Goal: Book appointment/travel/reservation

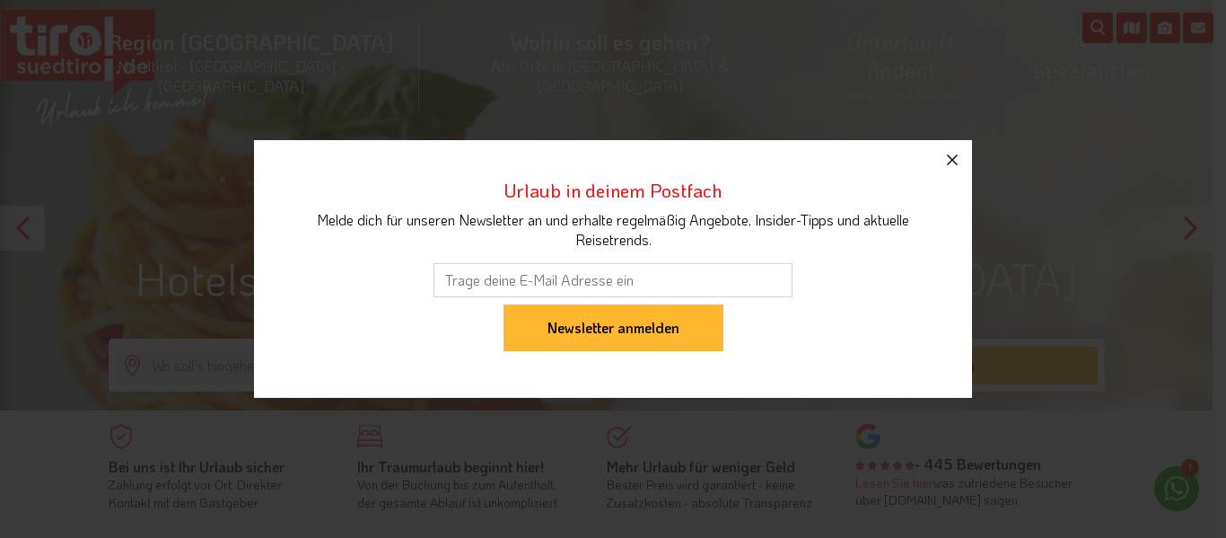
click at [948, 161] on icon "button" at bounding box center [953, 160] width 22 height 22
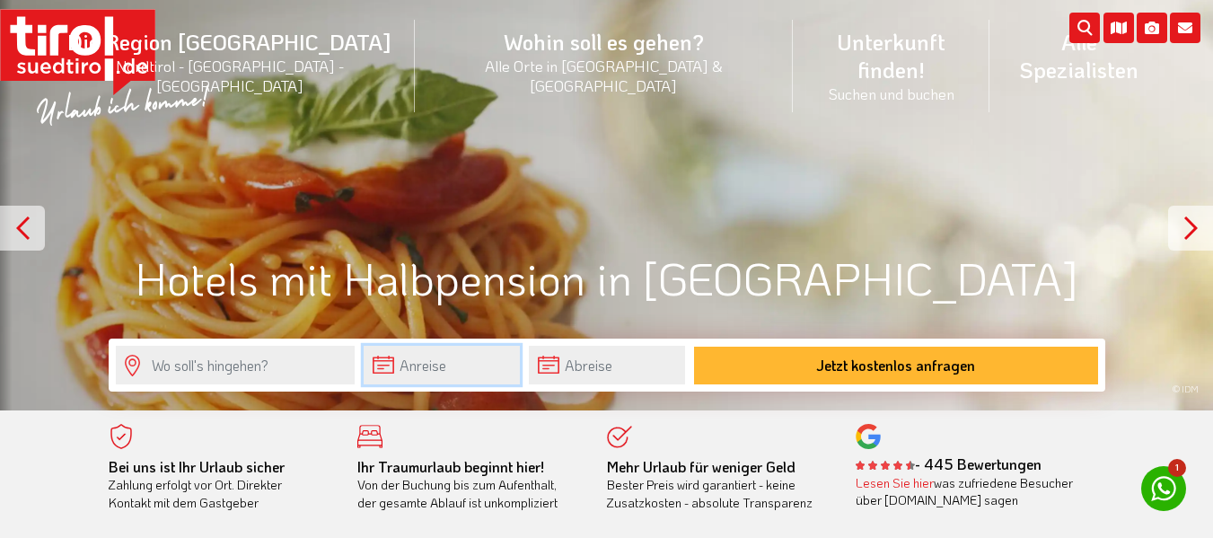
click at [455, 365] on input "text" at bounding box center [442, 365] width 156 height 39
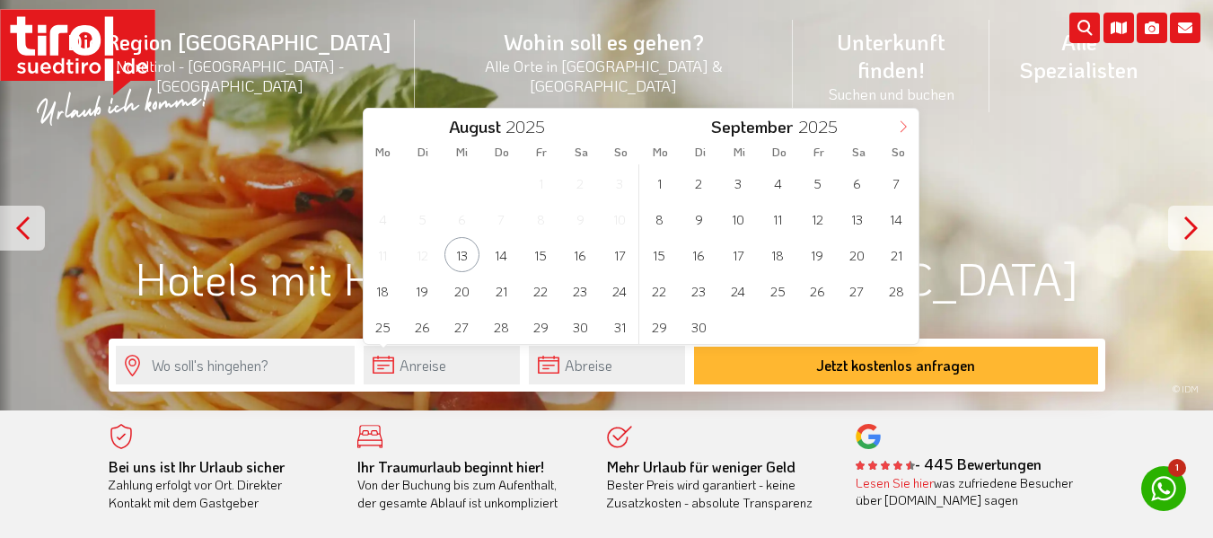
click at [900, 126] on icon at bounding box center [903, 126] width 13 height 13
type input "2026"
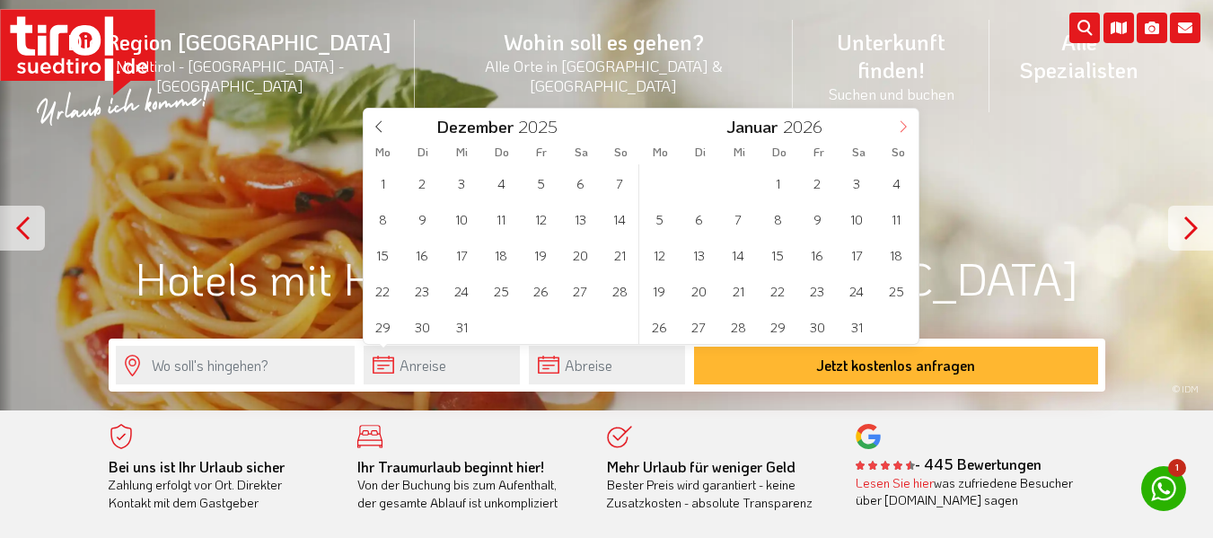
click at [900, 126] on icon at bounding box center [903, 126] width 13 height 13
type input "2026"
click at [900, 126] on icon at bounding box center [903, 126] width 13 height 13
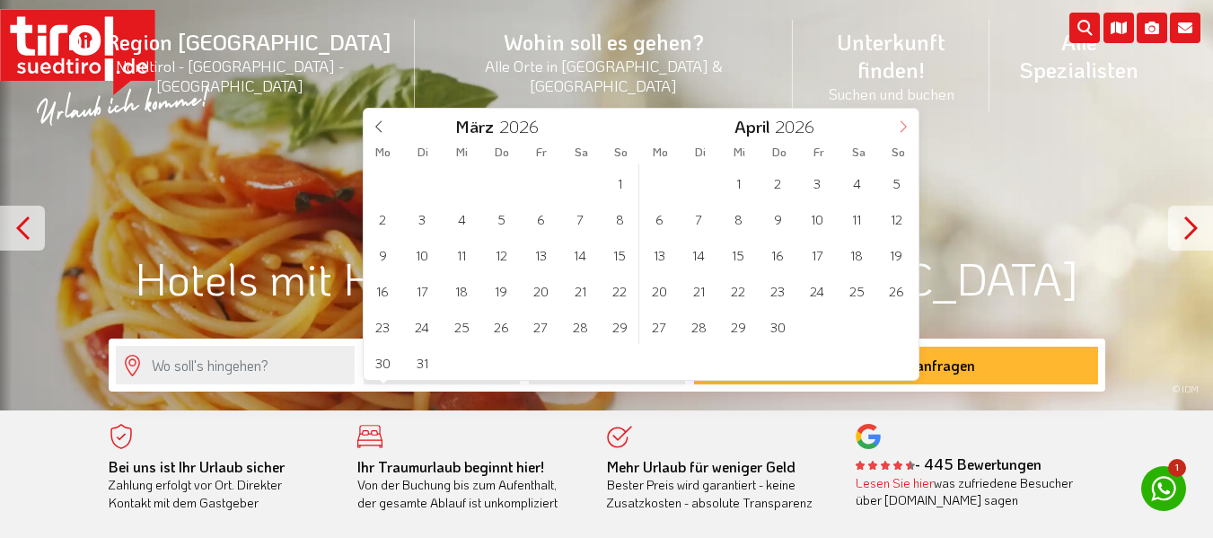
click at [900, 126] on icon at bounding box center [903, 126] width 13 height 13
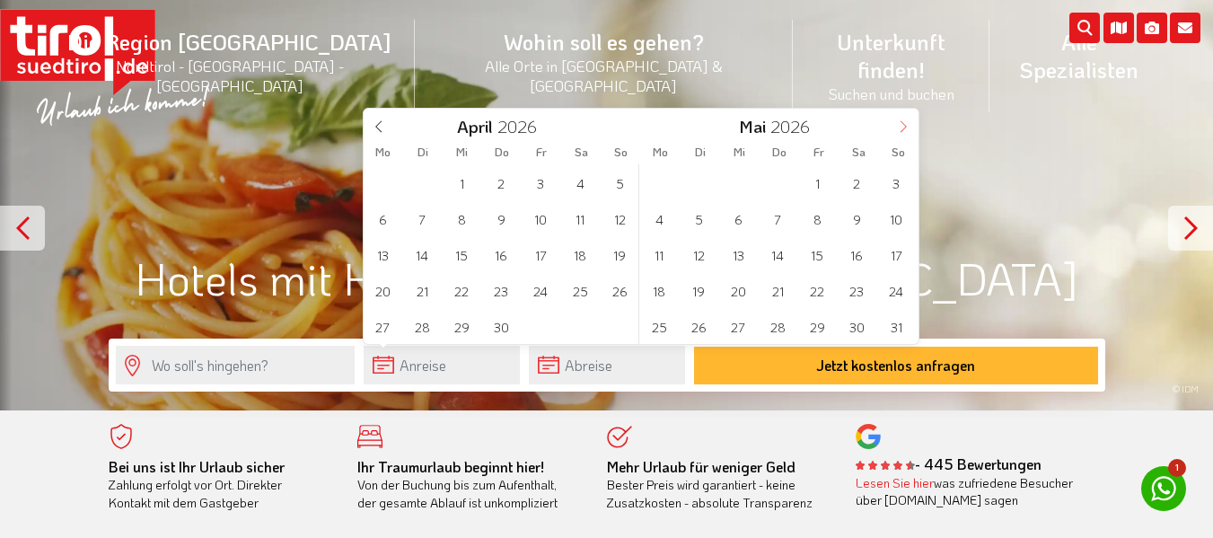
click at [900, 127] on icon at bounding box center [903, 126] width 13 height 13
click at [900, 128] on icon at bounding box center [903, 126] width 13 height 13
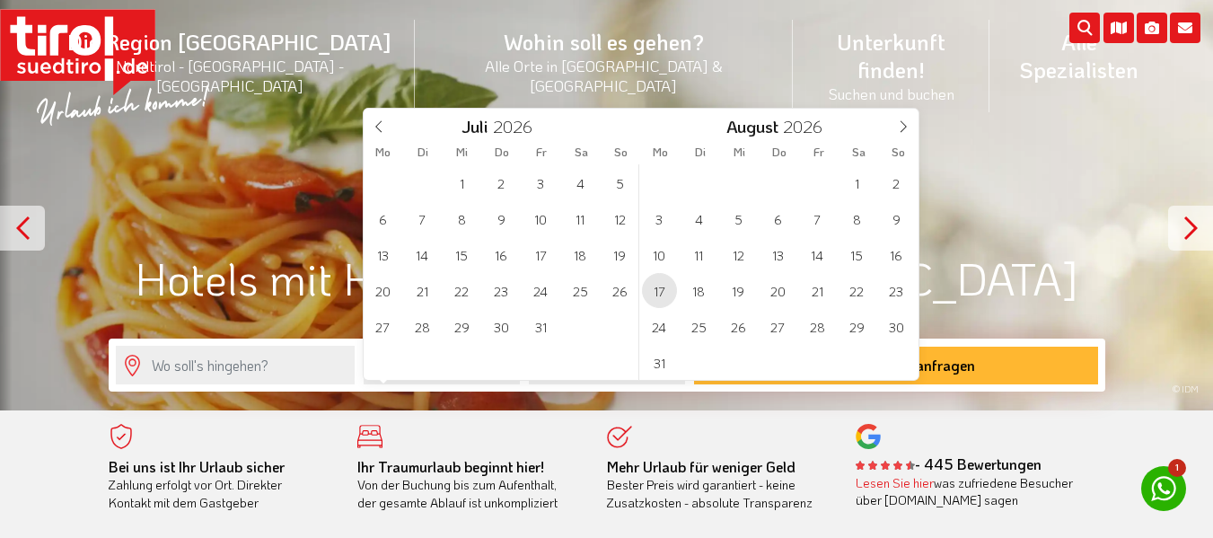
click at [656, 285] on span "17" at bounding box center [659, 290] width 35 height 35
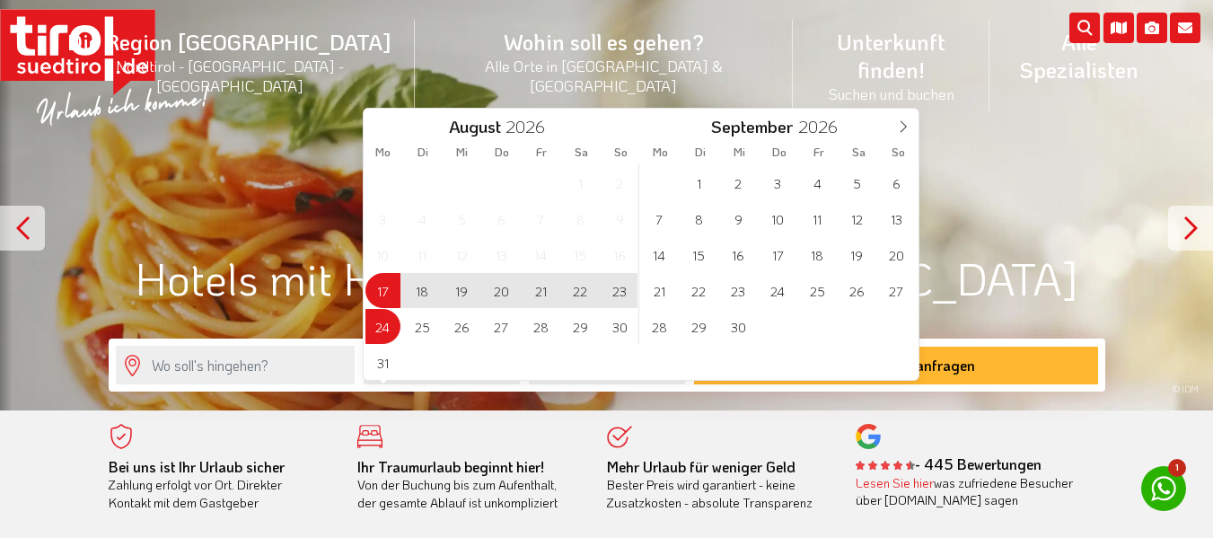
click at [378, 329] on span "24" at bounding box center [382, 326] width 35 height 35
type input "17-08-2026"
type input "24-08-2026"
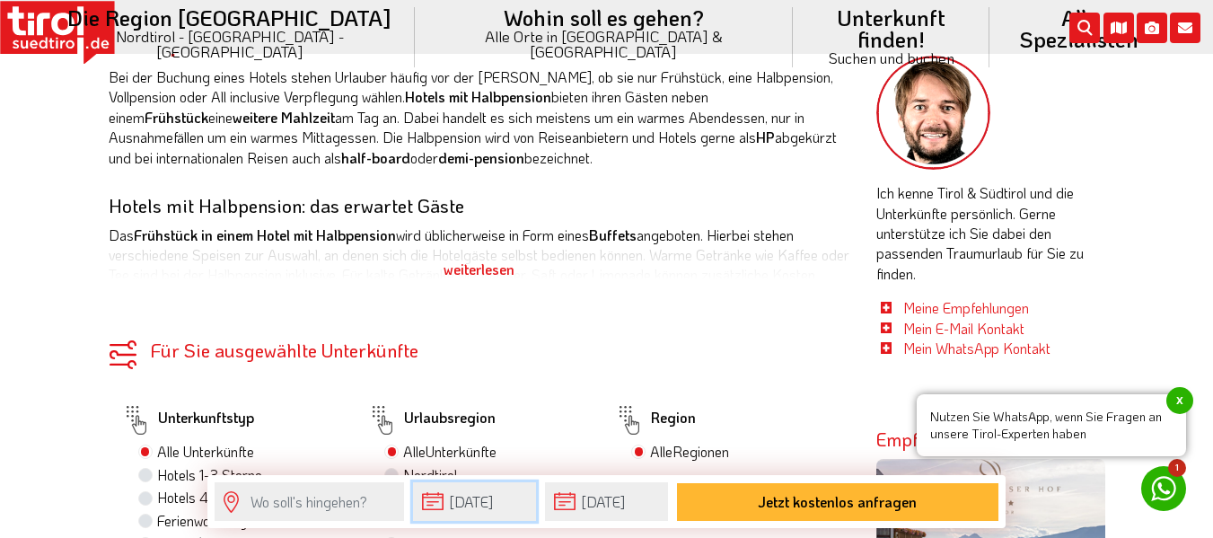
scroll to position [808, 0]
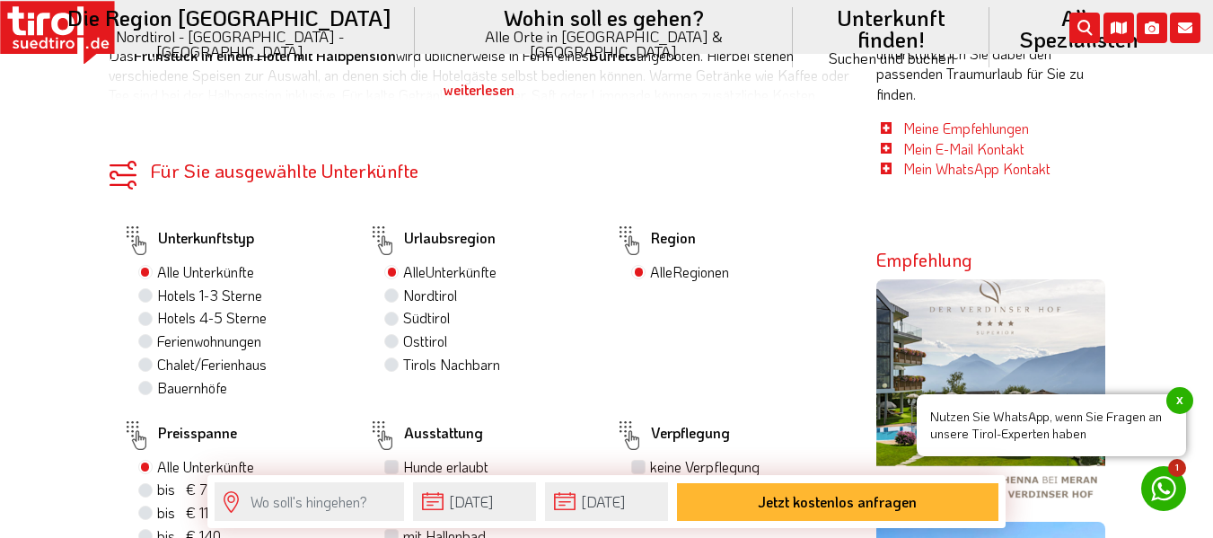
click at [157, 314] on label "Hotels 4-5 Sterne" at bounding box center [212, 318] width 110 height 20
click at [144, 314] on input "Hotels 4-5 Sterne" at bounding box center [148, 318] width 12 height 12
radio input "true"
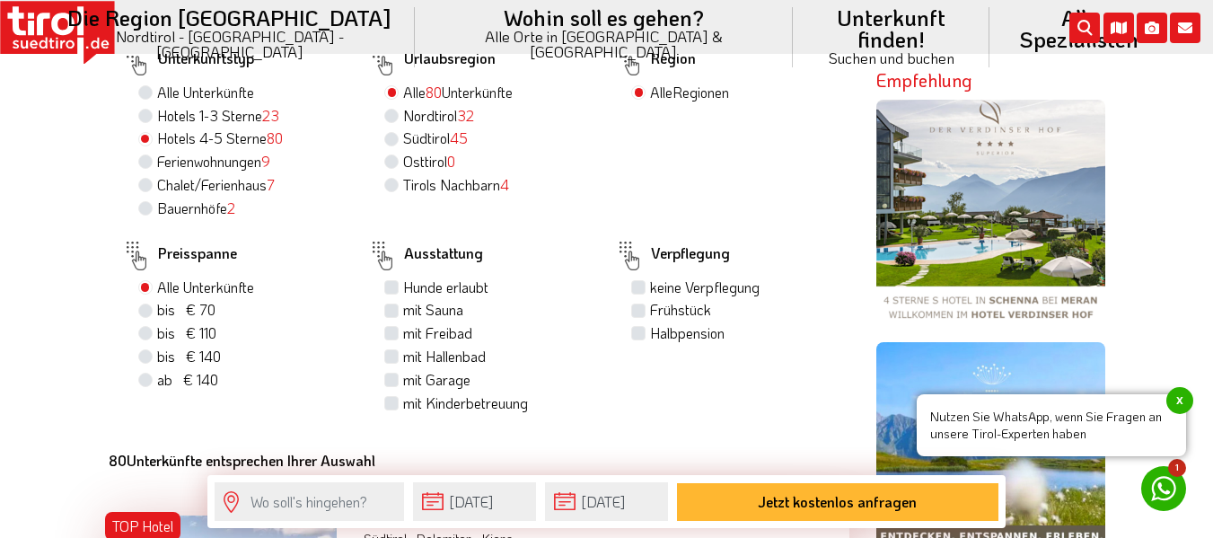
click at [985, 244] on img at bounding box center [990, 214] width 229 height 229
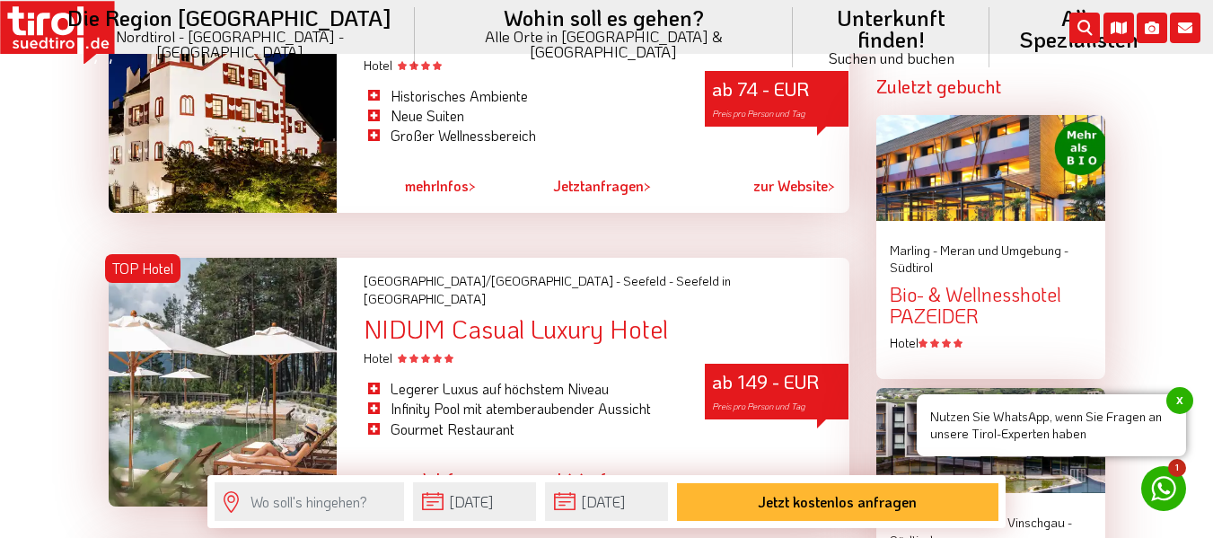
scroll to position [1885, 0]
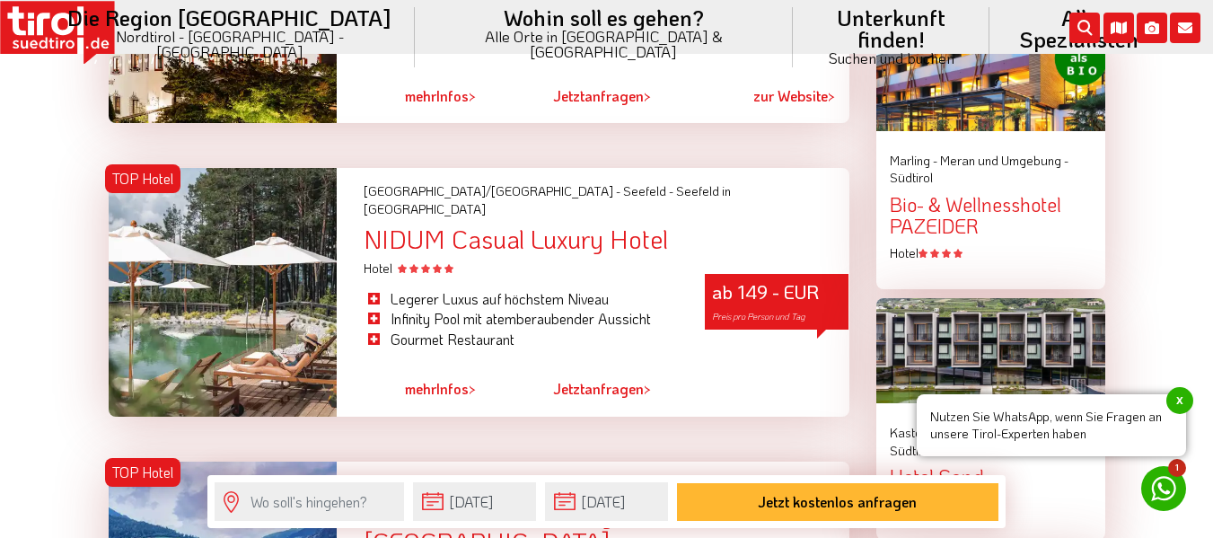
click at [412, 379] on span "mehr" at bounding box center [420, 388] width 31 height 19
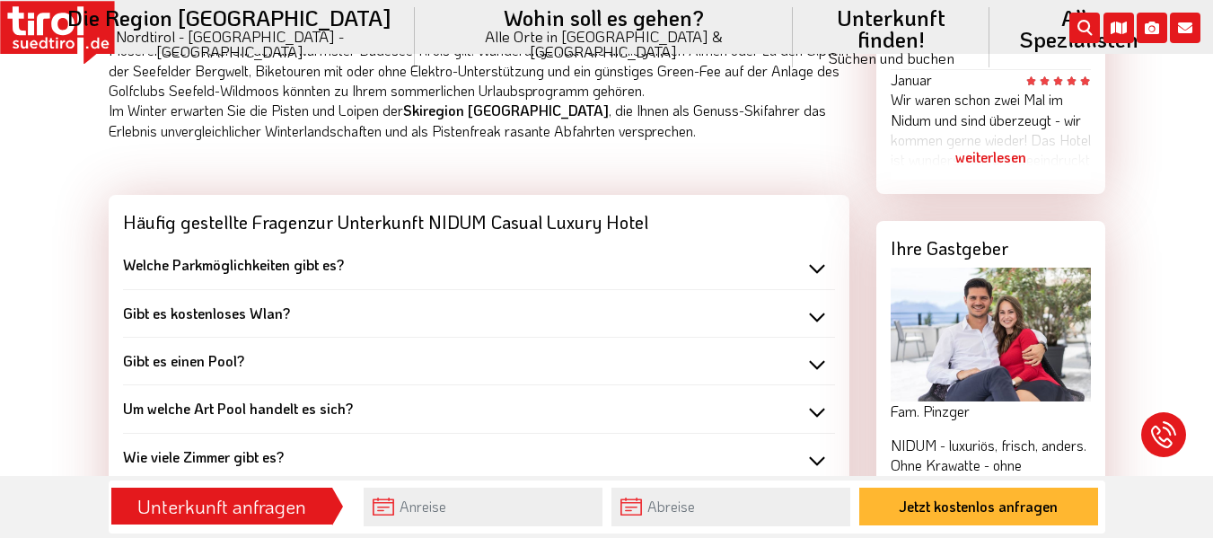
scroll to position [1526, 0]
click at [813, 254] on div "Welche Parkmöglichkeiten gibt es?" at bounding box center [479, 264] width 712 height 20
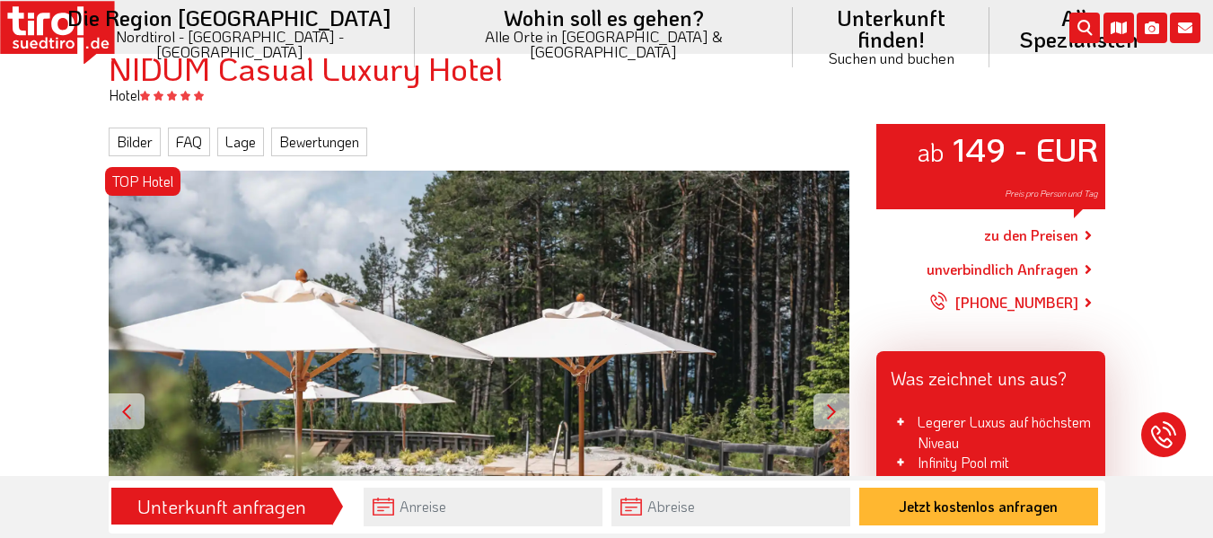
scroll to position [90, 0]
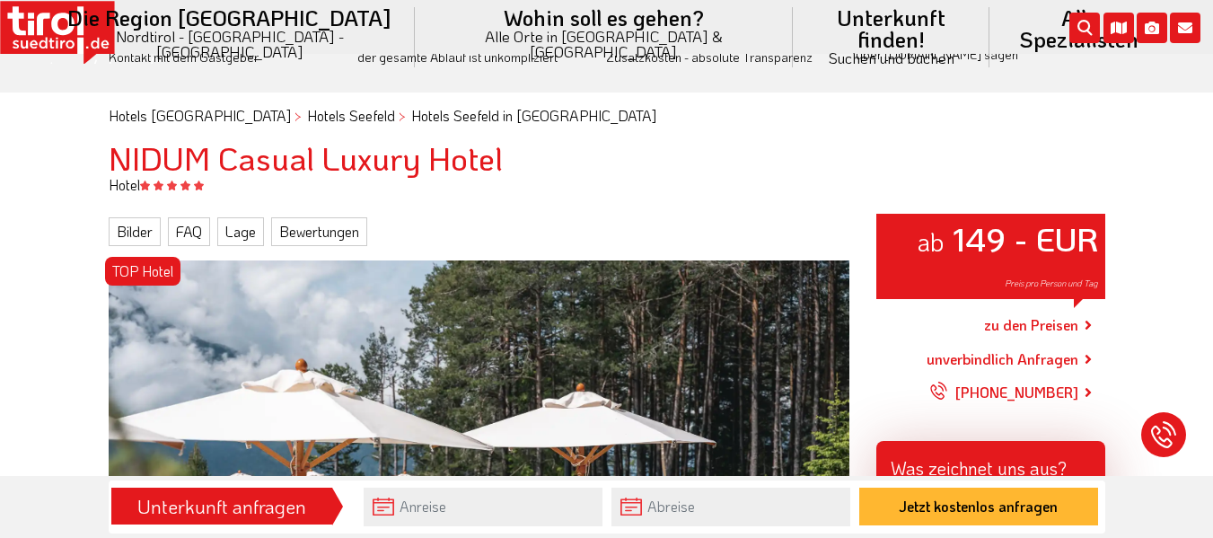
click at [1029, 323] on link "zu den Preisen" at bounding box center [1031, 325] width 94 height 45
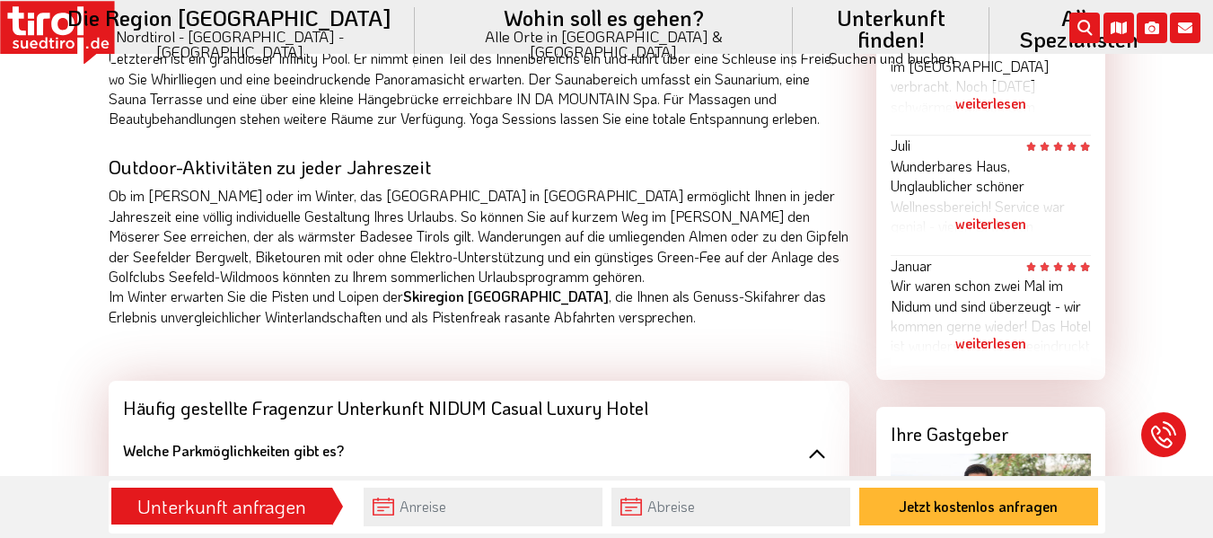
scroll to position [1347, 0]
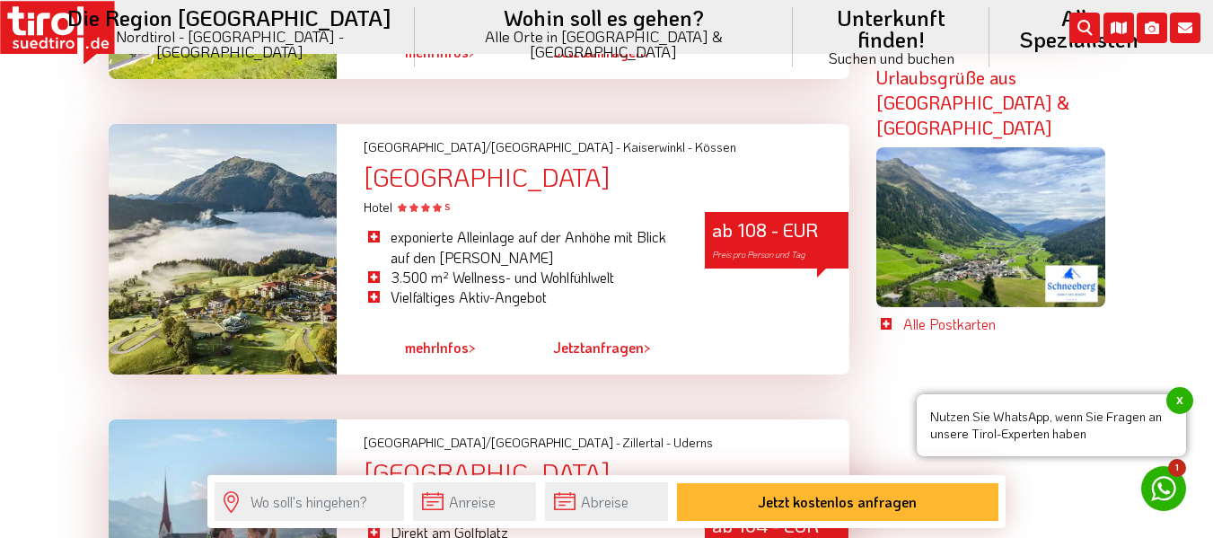
scroll to position [3501, 0]
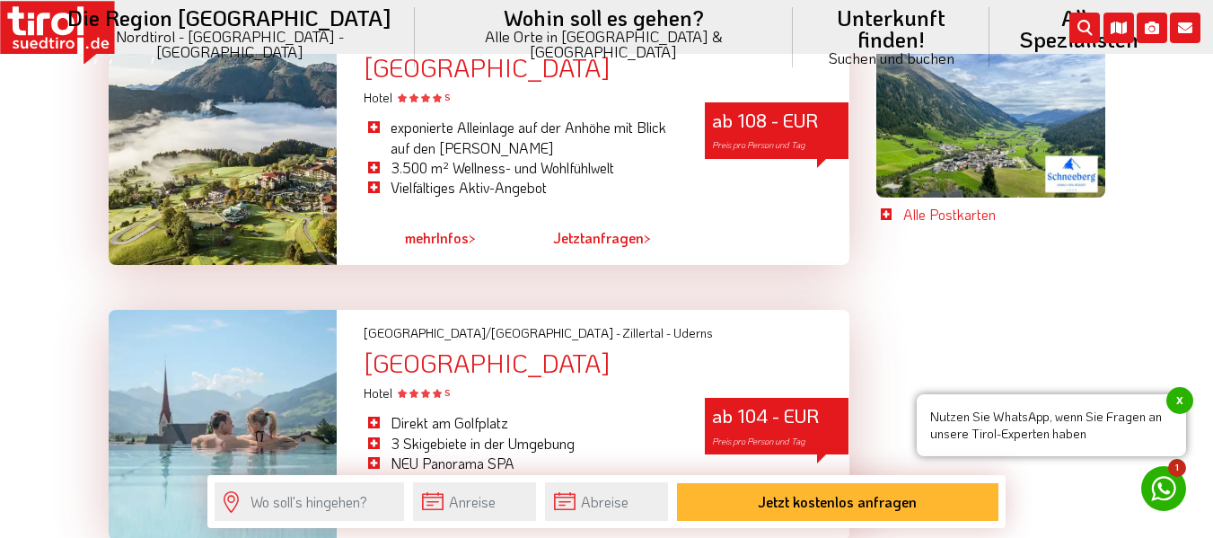
click at [428, 349] on div "Hotel Wöscherhof" at bounding box center [606, 363] width 485 height 28
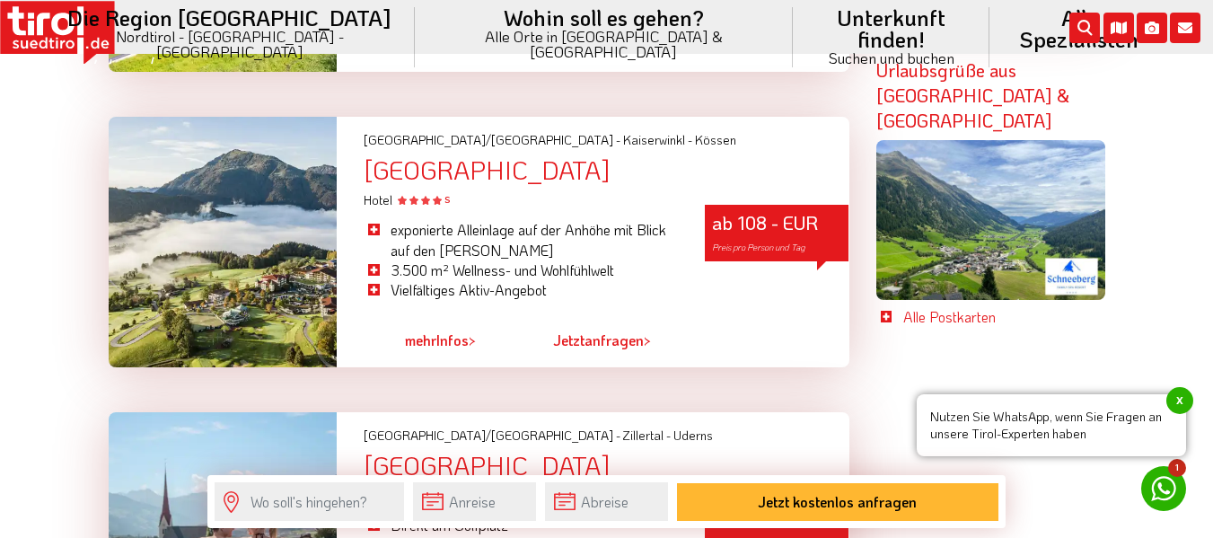
scroll to position [3322, 0]
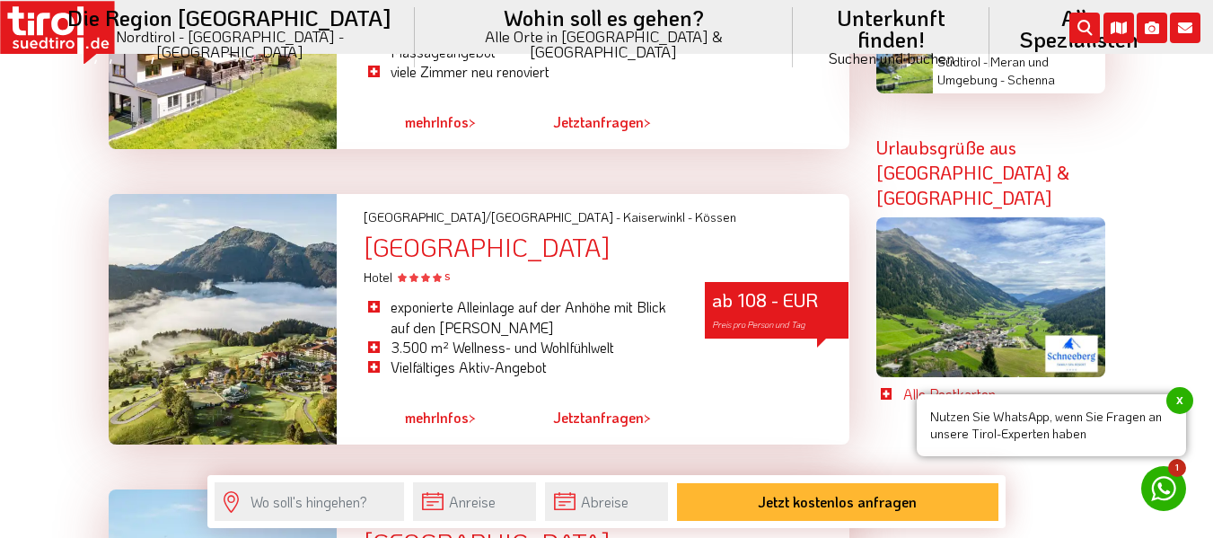
click at [417, 233] on div "Hotel Peternhof" at bounding box center [606, 247] width 485 height 28
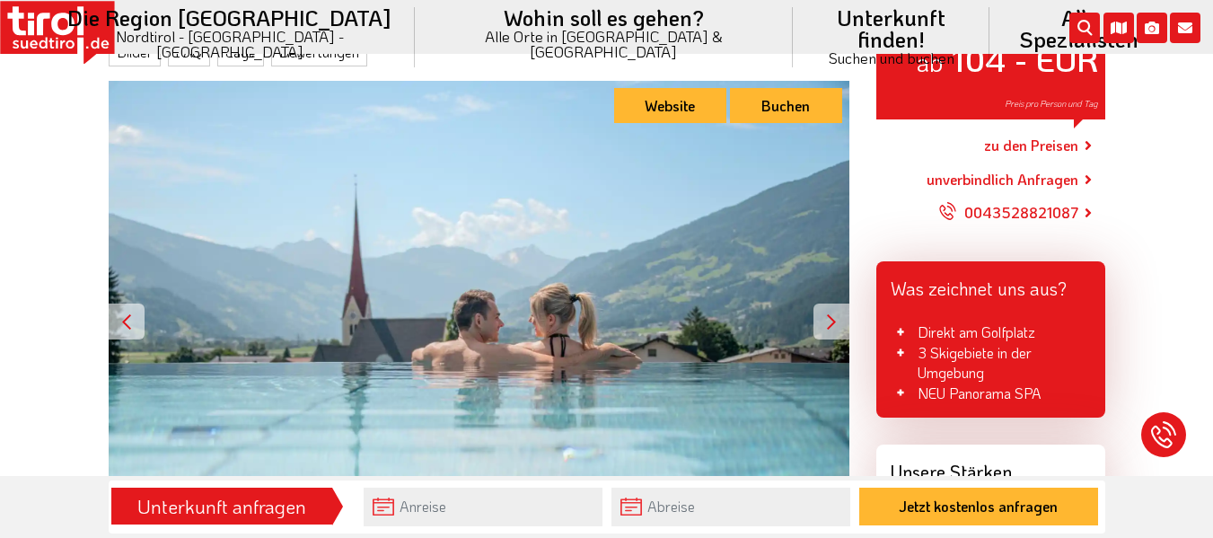
click at [832, 309] on div at bounding box center [831, 321] width 36 height 36
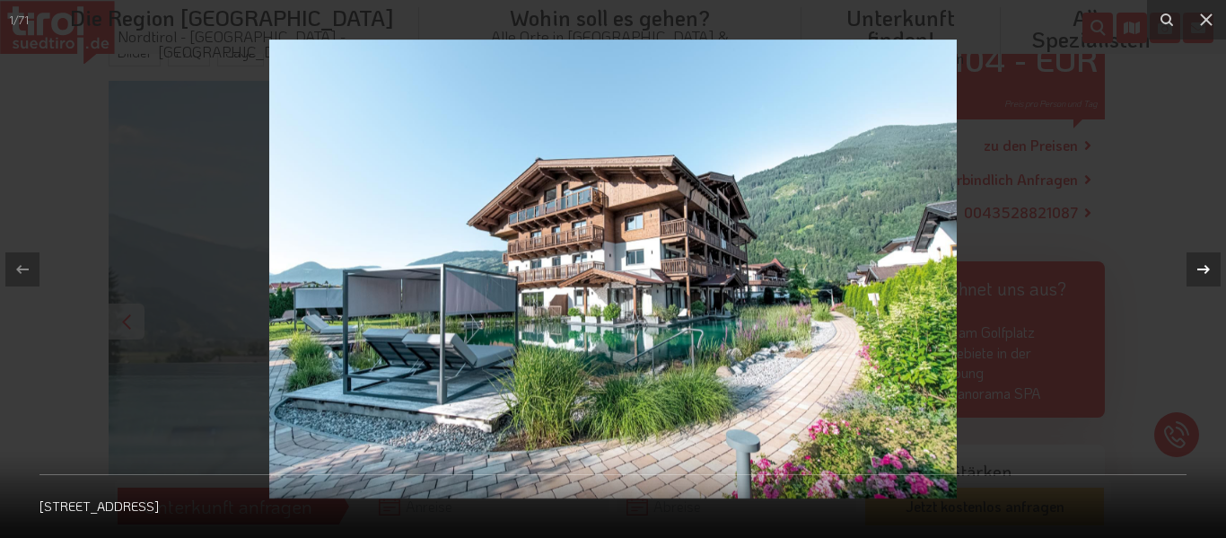
click at [1208, 268] on icon at bounding box center [1204, 268] width 13 height 9
click at [901, 273] on img at bounding box center [613, 269] width 688 height 459
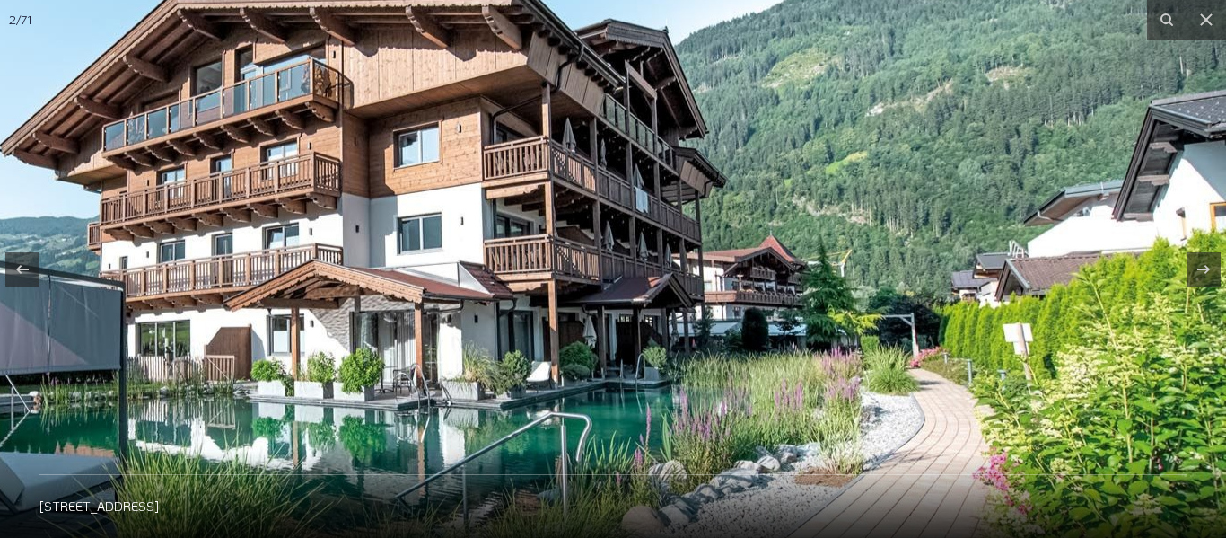
click at [901, 273] on img at bounding box center [365, 262] width 1724 height 1149
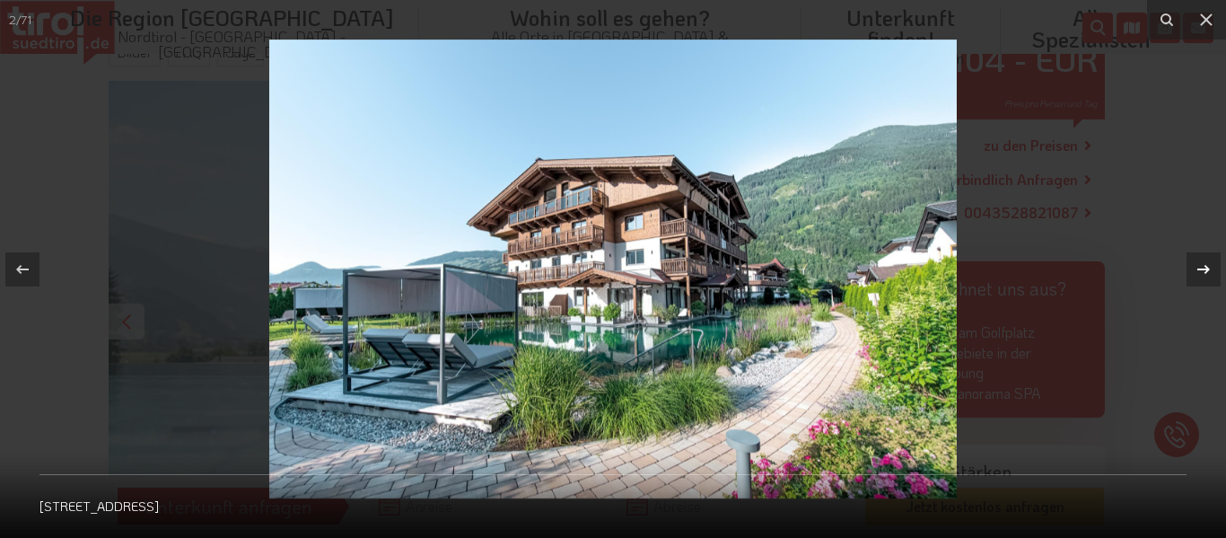
click at [1205, 265] on icon at bounding box center [1204, 270] width 22 height 22
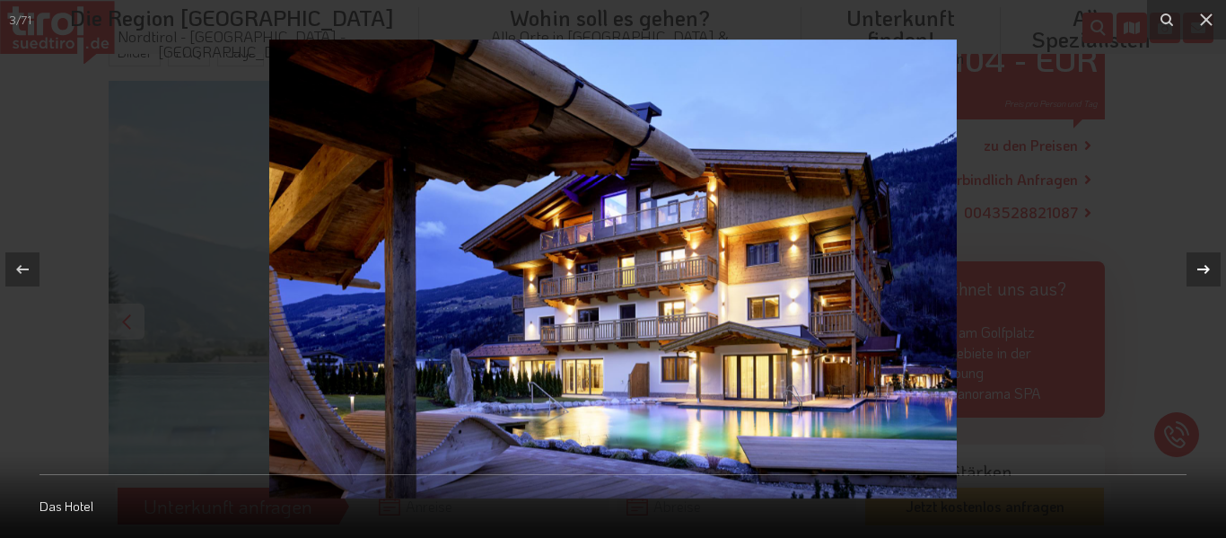
click at [1205, 265] on icon at bounding box center [1204, 270] width 22 height 22
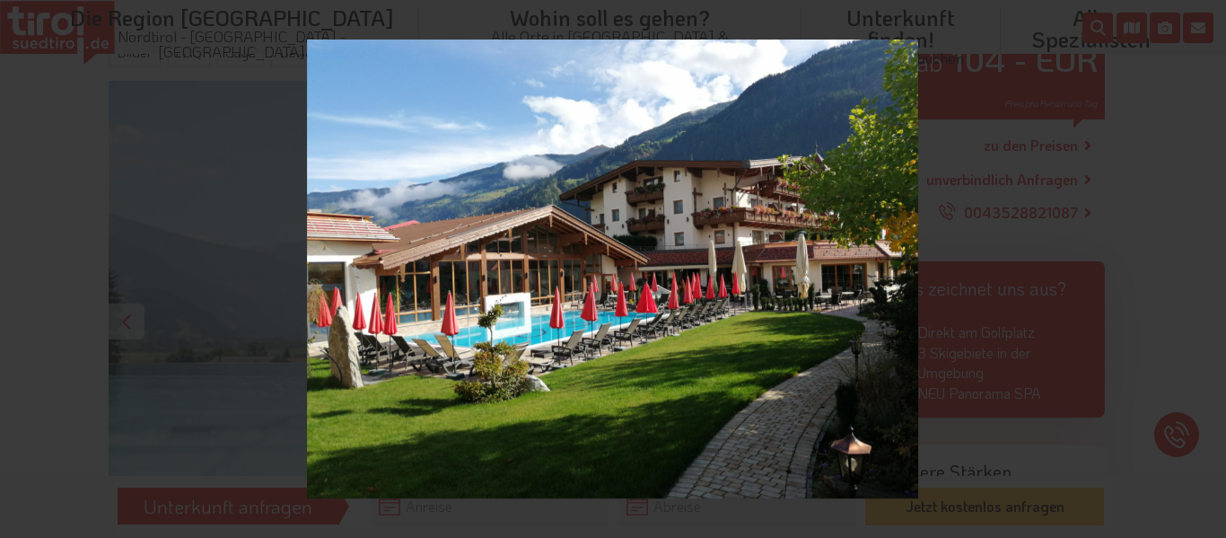
click at [1205, 265] on div "4 / 71 Außenschwimmbad" at bounding box center [613, 269] width 1226 height 538
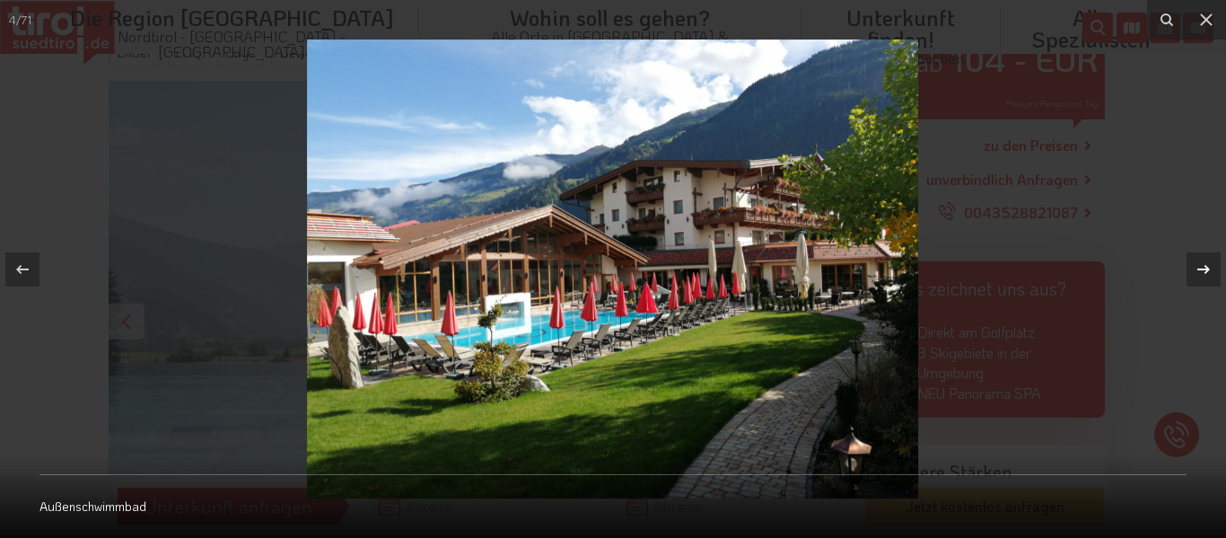
click at [1205, 265] on icon at bounding box center [1204, 270] width 22 height 22
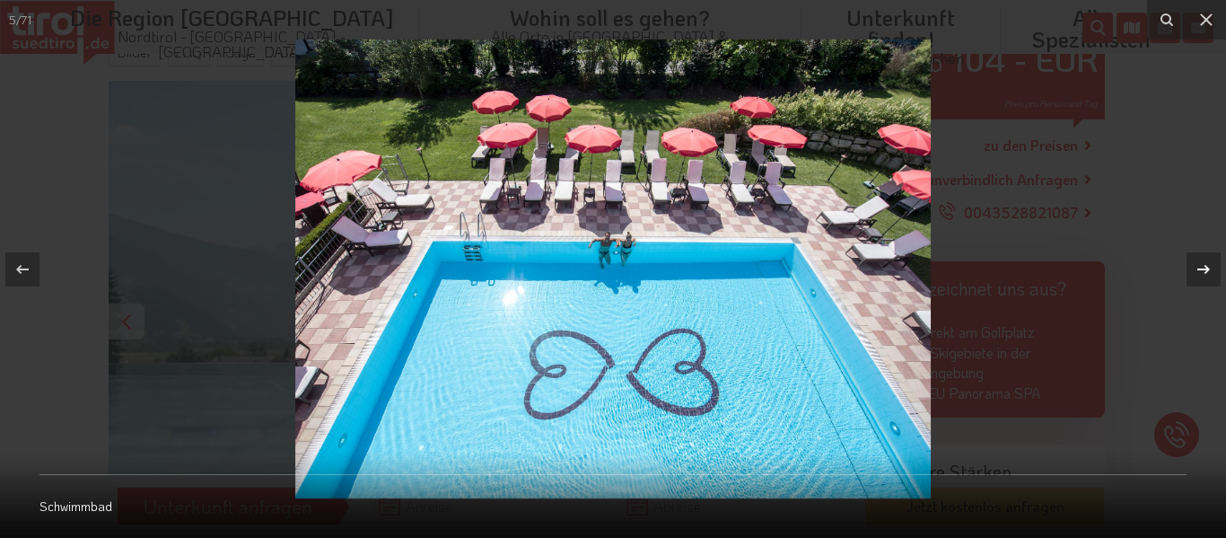
click at [1200, 268] on icon at bounding box center [1204, 268] width 13 height 9
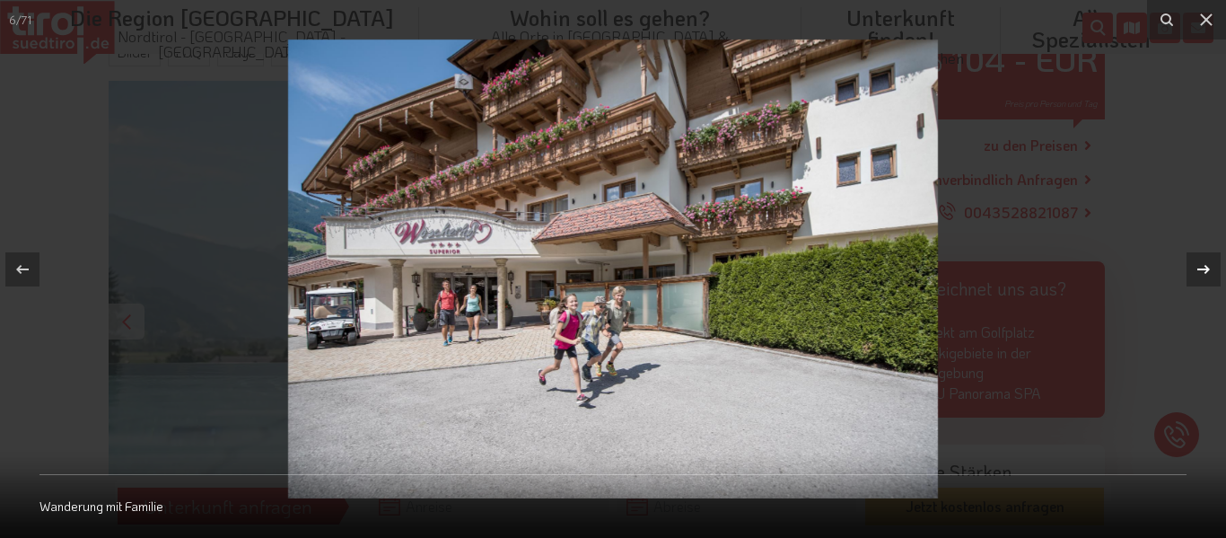
click at [1200, 268] on icon at bounding box center [1204, 268] width 13 height 9
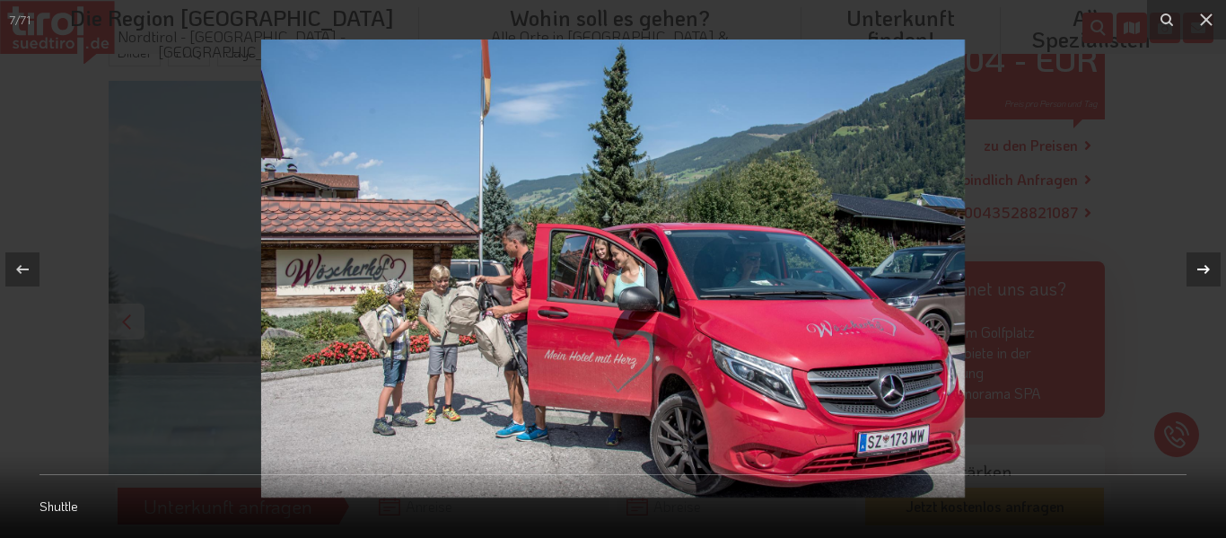
click at [1200, 268] on icon at bounding box center [1204, 268] width 13 height 9
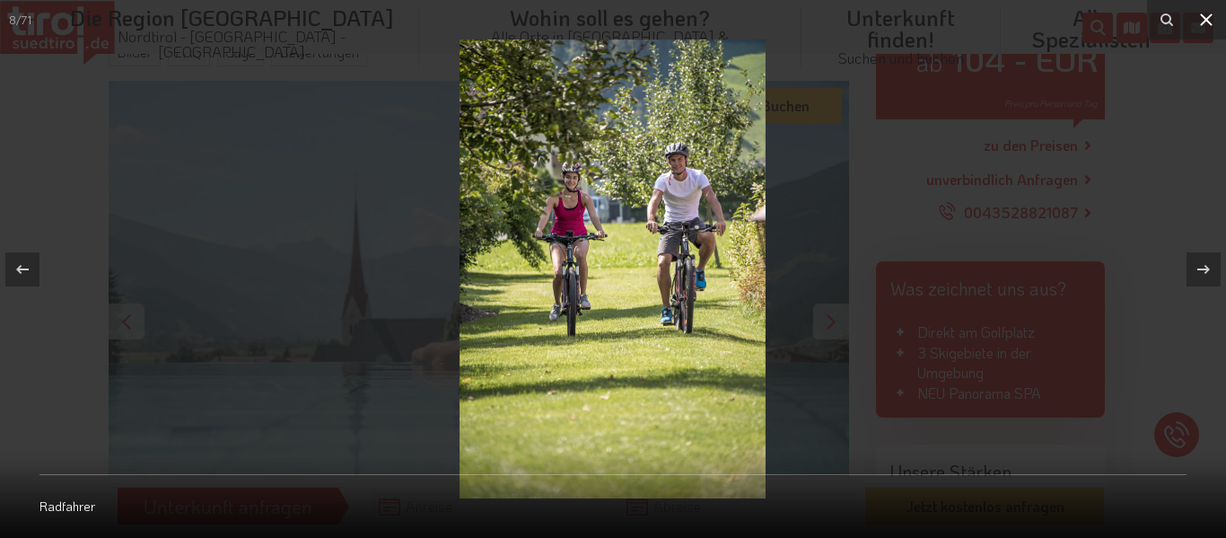
click at [1203, 15] on icon at bounding box center [1206, 19] width 13 height 13
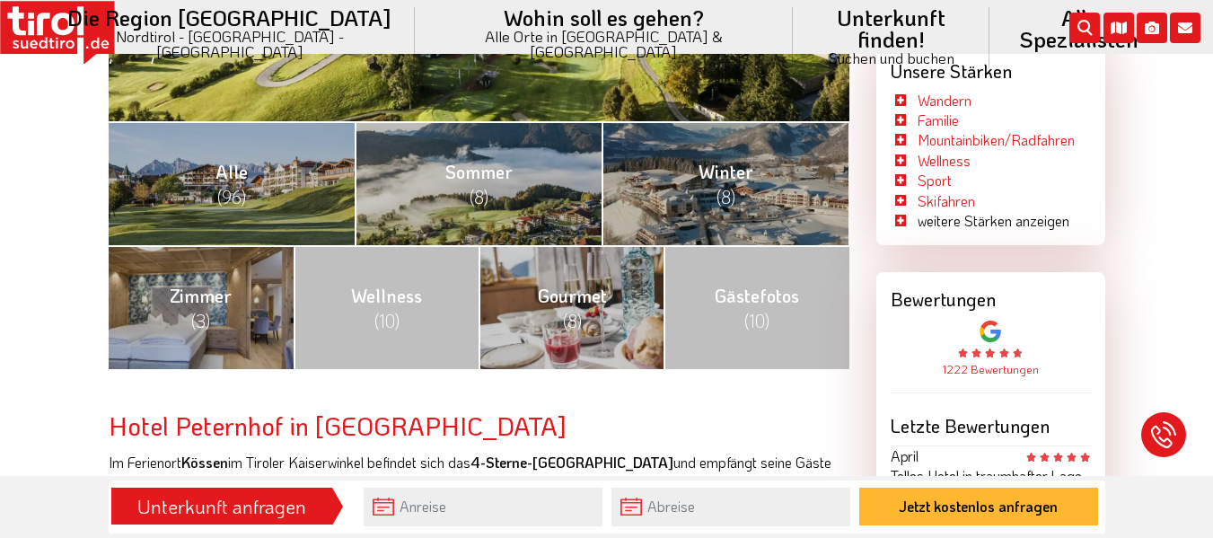
scroll to position [718, 0]
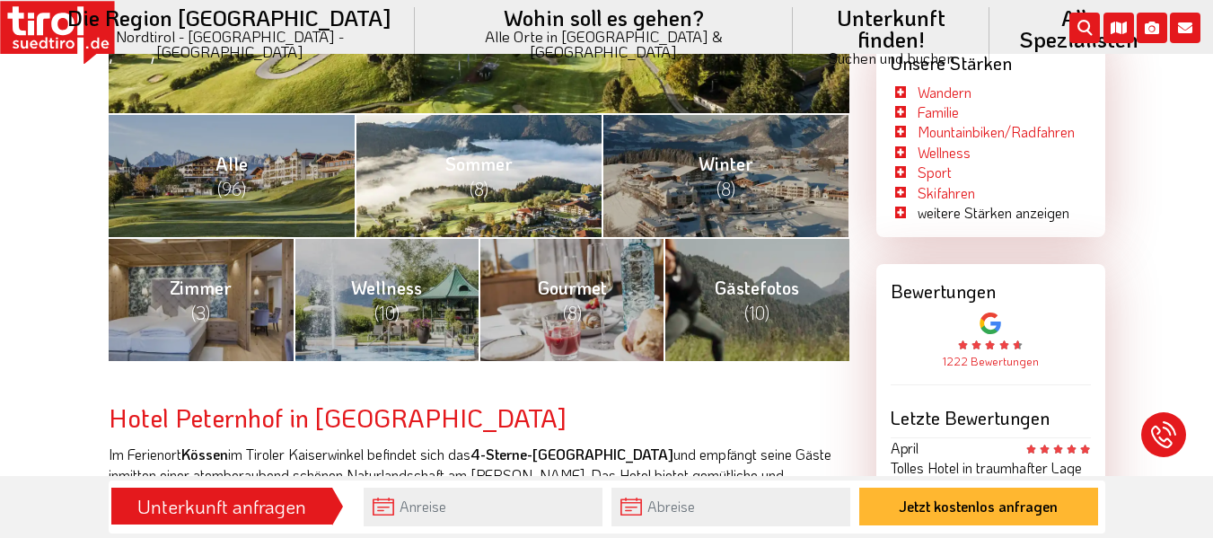
click at [485, 189] on span "(8)" at bounding box center [479, 188] width 19 height 23
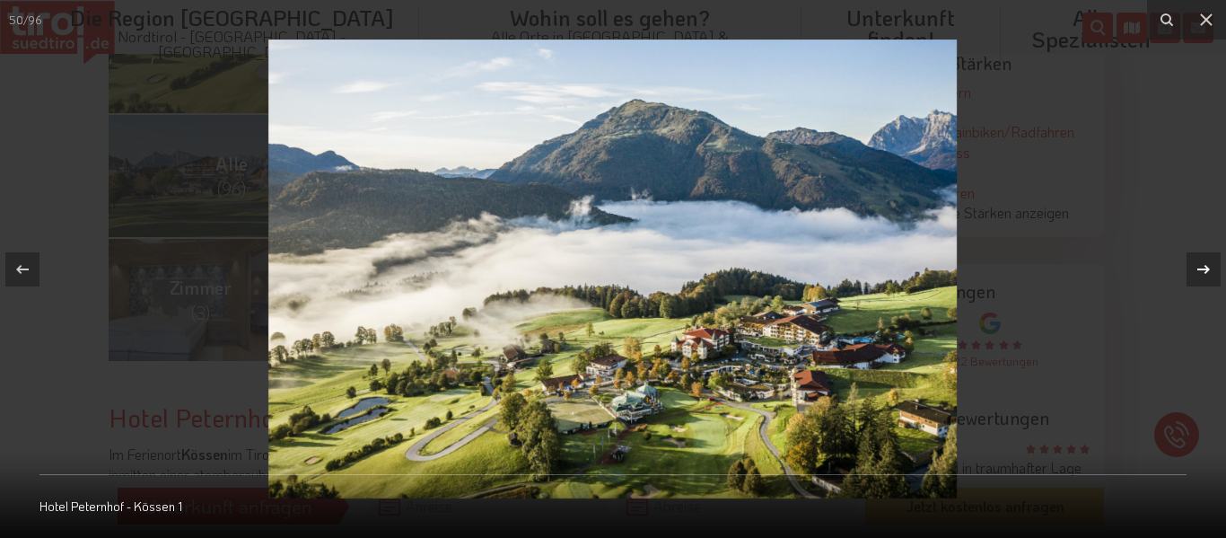
click at [1212, 272] on icon at bounding box center [1204, 270] width 22 height 22
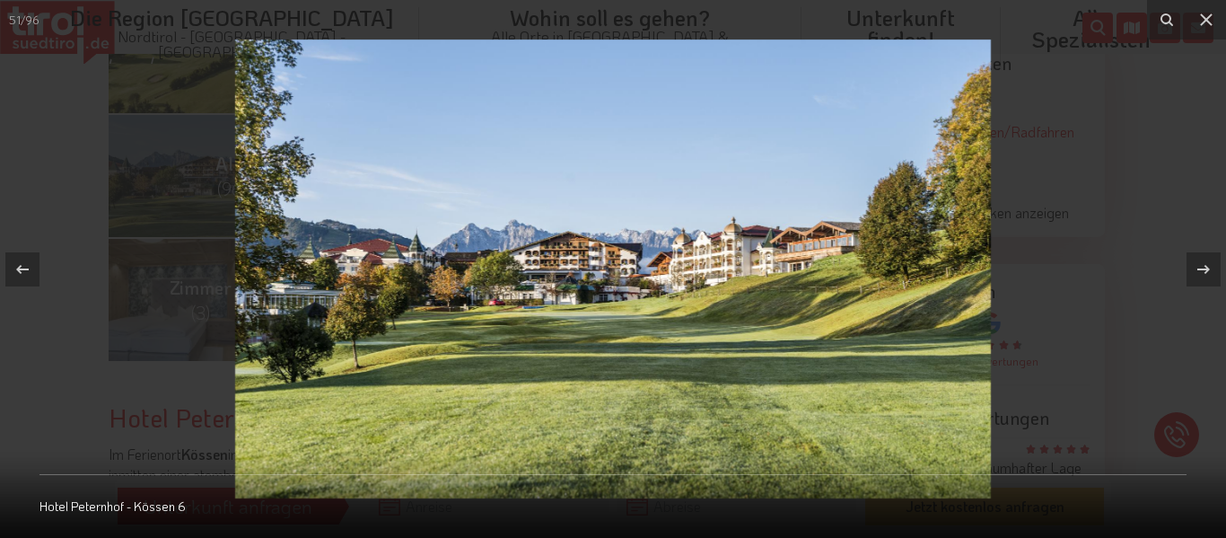
click at [1212, 270] on icon at bounding box center [1204, 270] width 22 height 22
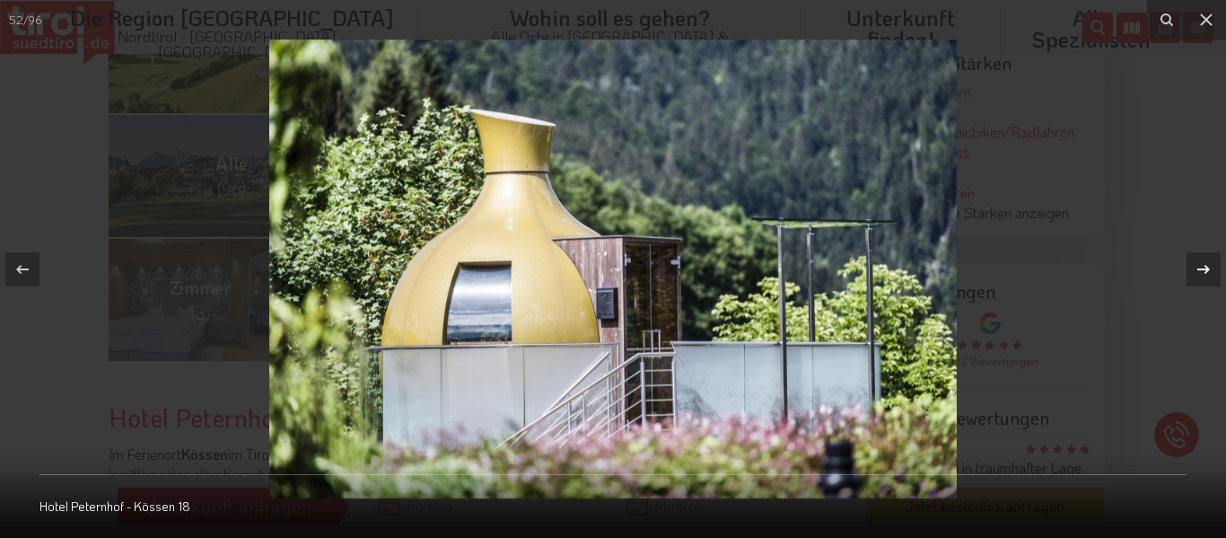
click at [1212, 270] on icon at bounding box center [1204, 270] width 22 height 22
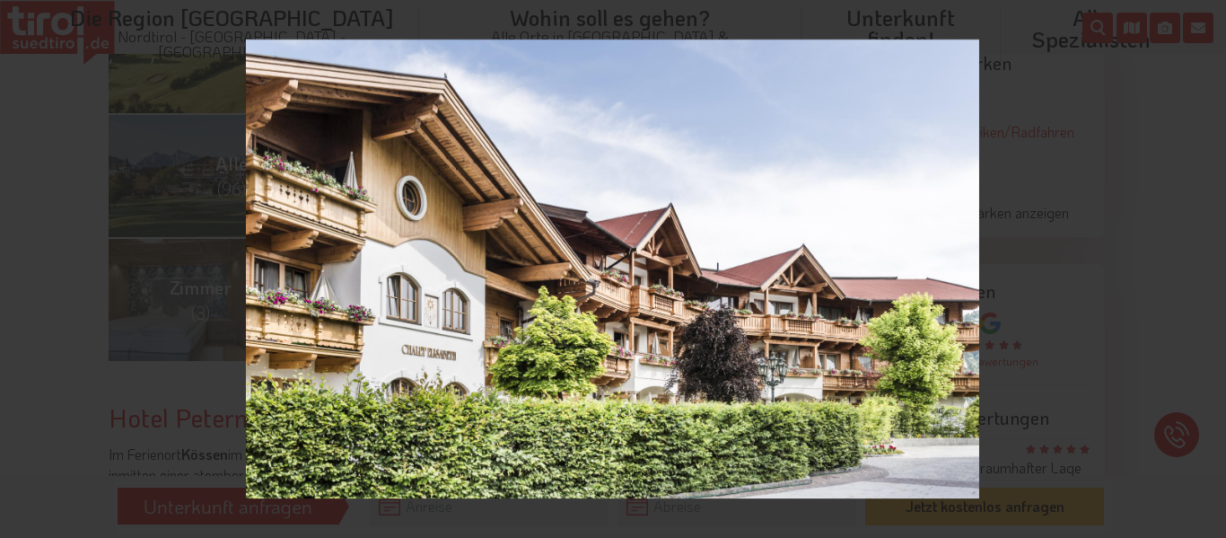
click at [1205, 268] on div "53 / 96 Hotel Peternhof - Kössen 21" at bounding box center [613, 269] width 1226 height 538
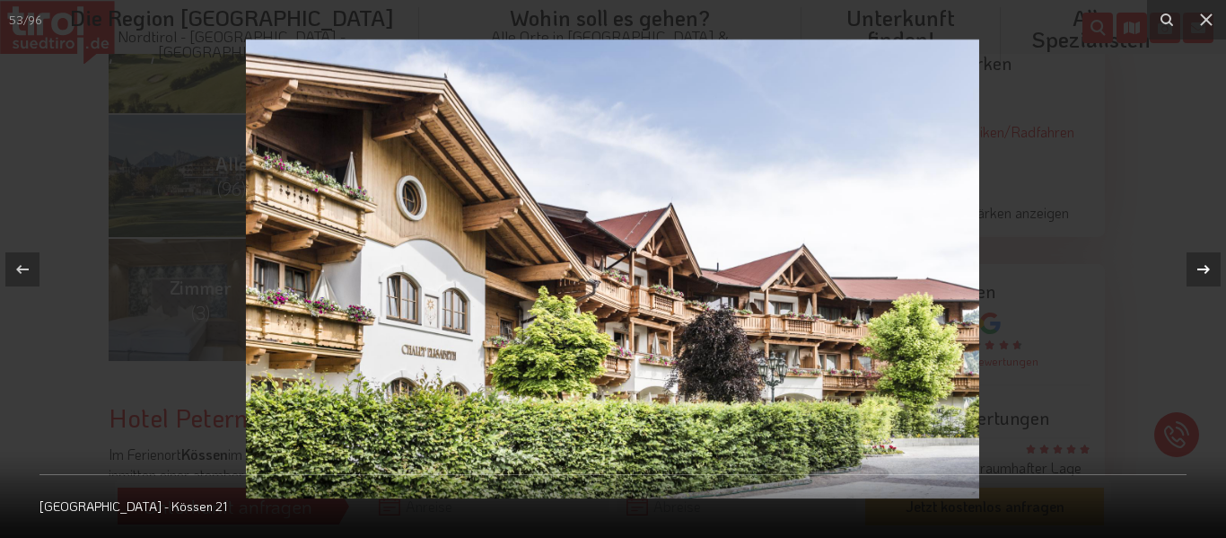
click at [1205, 268] on icon at bounding box center [1204, 270] width 22 height 22
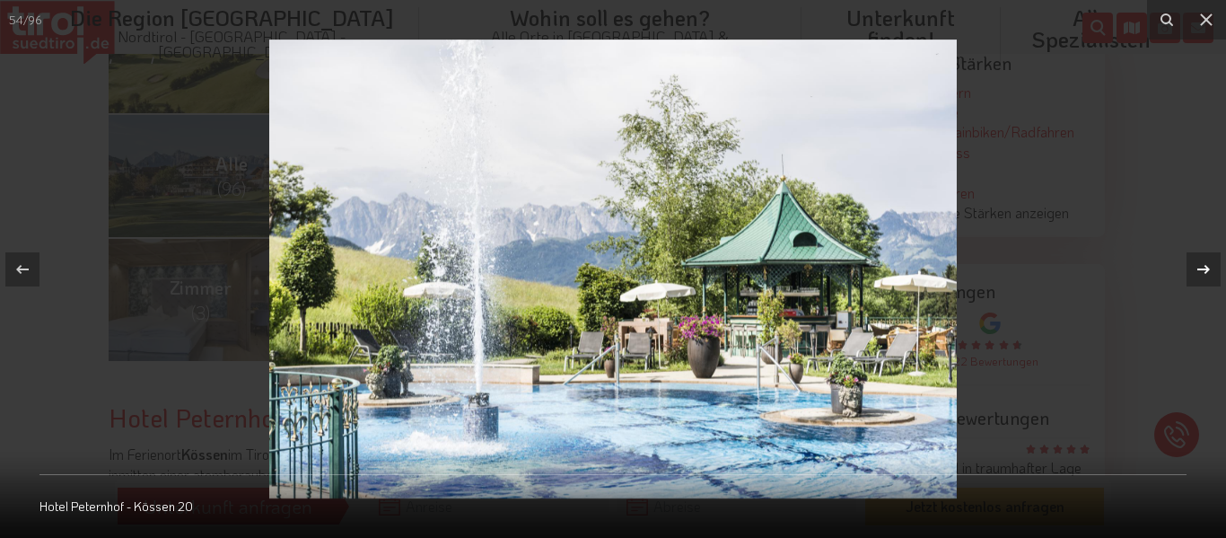
click at [1205, 268] on icon at bounding box center [1204, 270] width 22 height 22
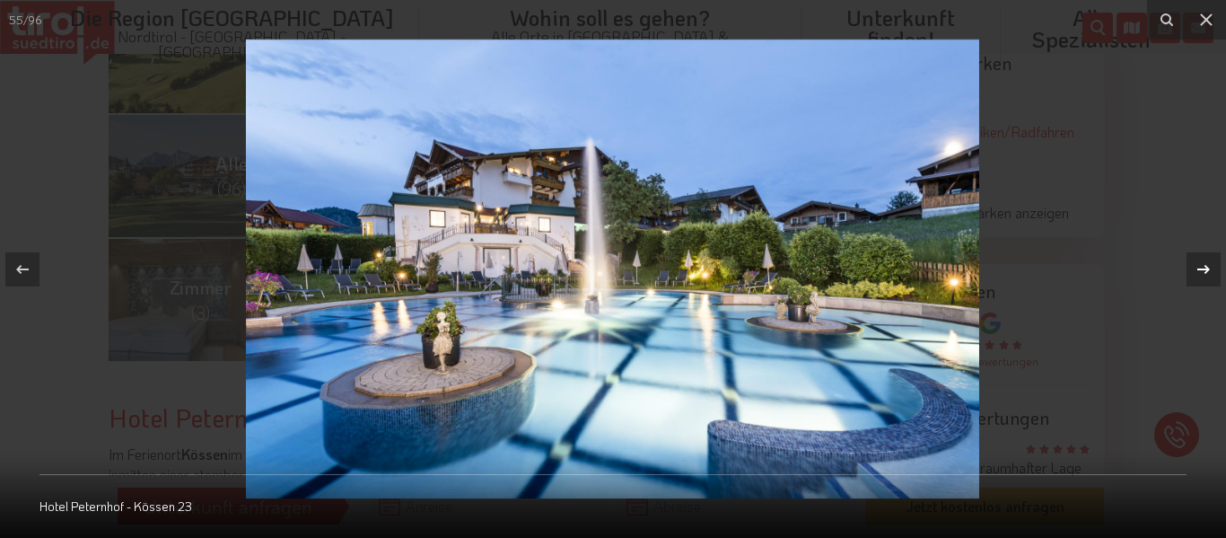
click at [1205, 268] on icon at bounding box center [1204, 270] width 22 height 22
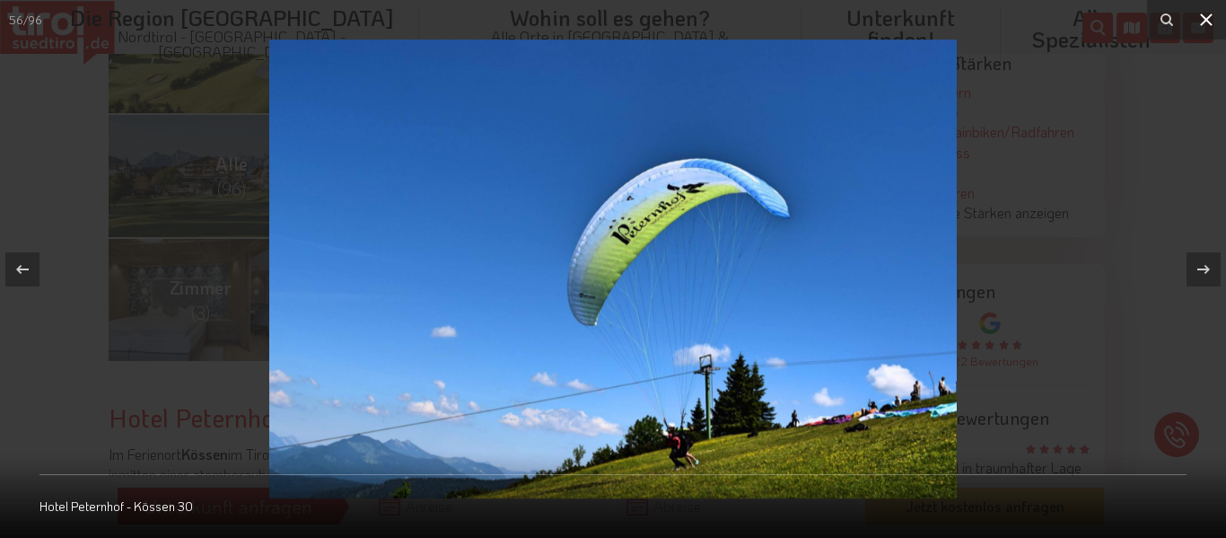
click at [1208, 11] on icon at bounding box center [1207, 20] width 22 height 22
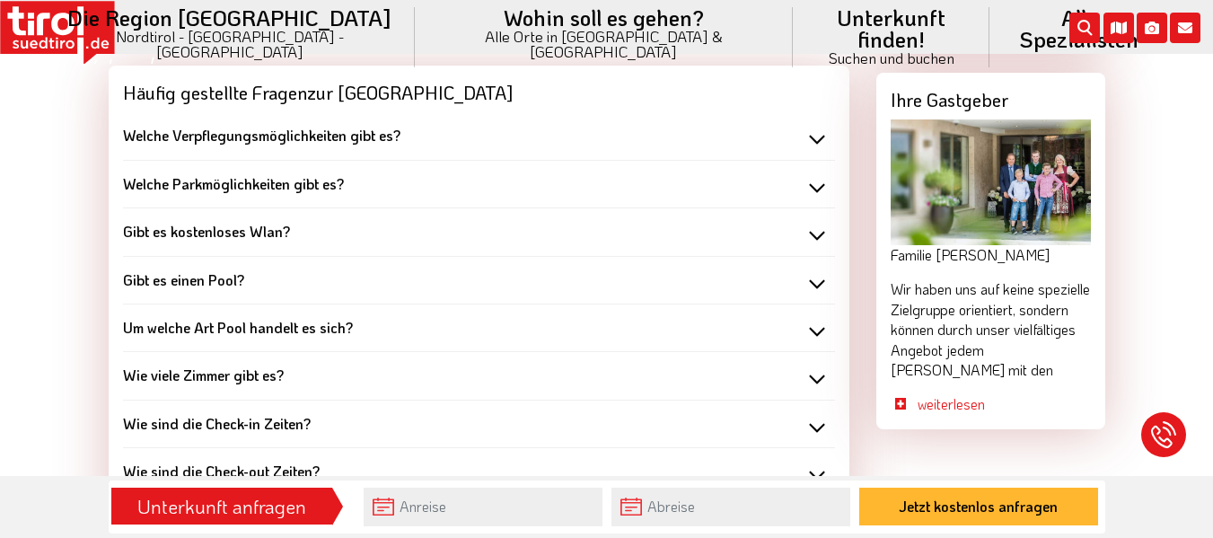
scroll to position [1706, 0]
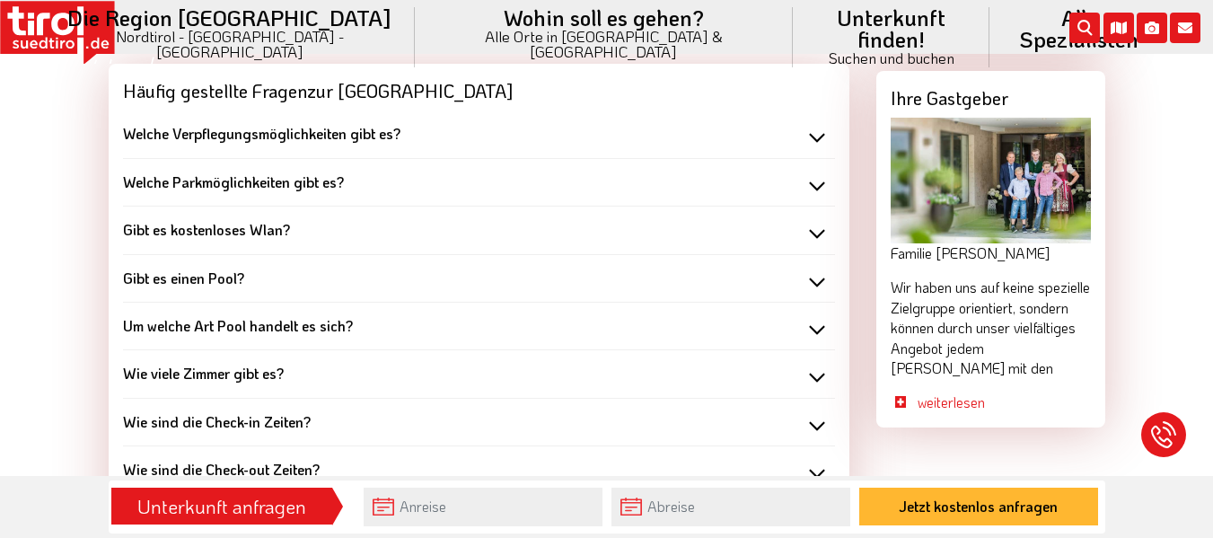
click at [814, 135] on div "Welche Verpflegungsmöglichkeiten gibt es?" at bounding box center [479, 134] width 712 height 20
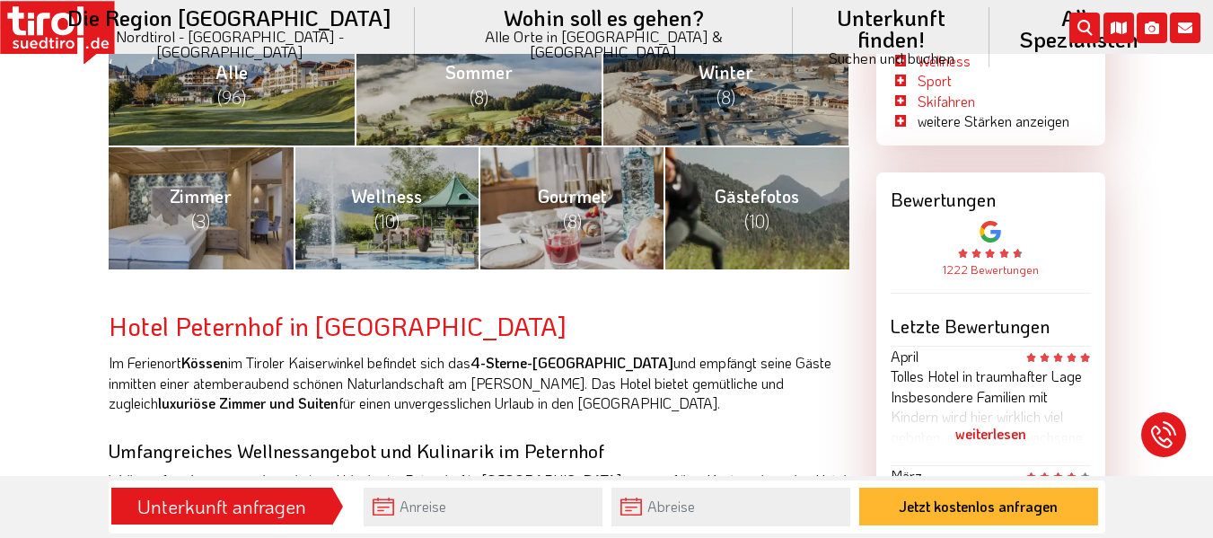
scroll to position [898, 0]
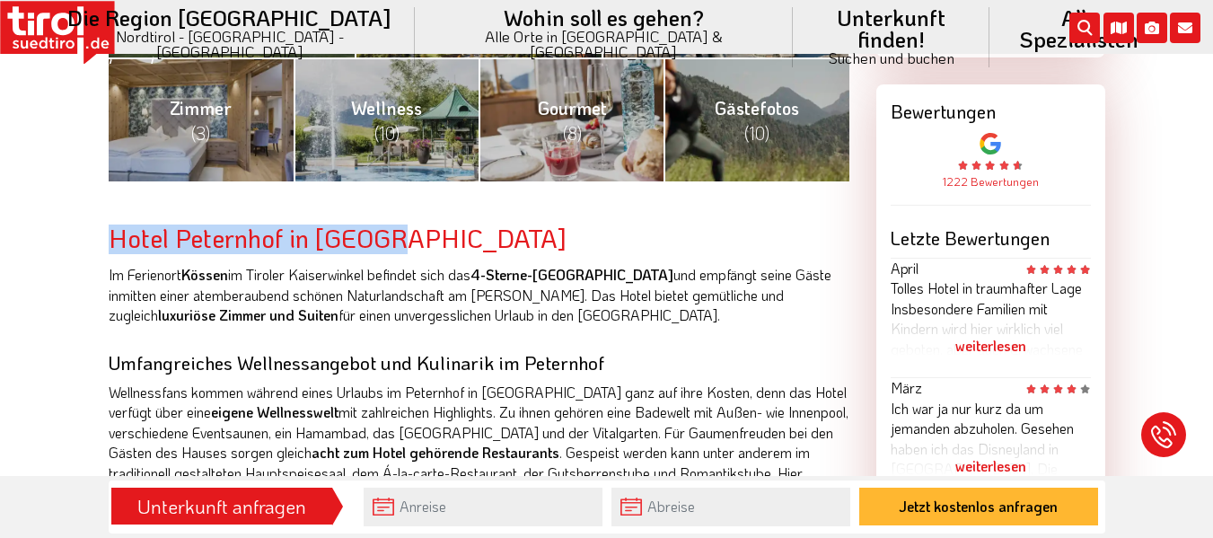
drag, startPoint x: 411, startPoint y: 241, endPoint x: 97, endPoint y: 229, distance: 314.4
click at [97, 229] on div "Bilder FAQ Lage Bewertungen ab 108 - EUR Preis pro Person und Tag Alle (96) [PE…" at bounding box center [479, 499] width 768 height 2181
copy h2 "Hotel Peternhof in [GEOGRAPHIC_DATA]"
